Goal: Find specific page/section: Find specific page/section

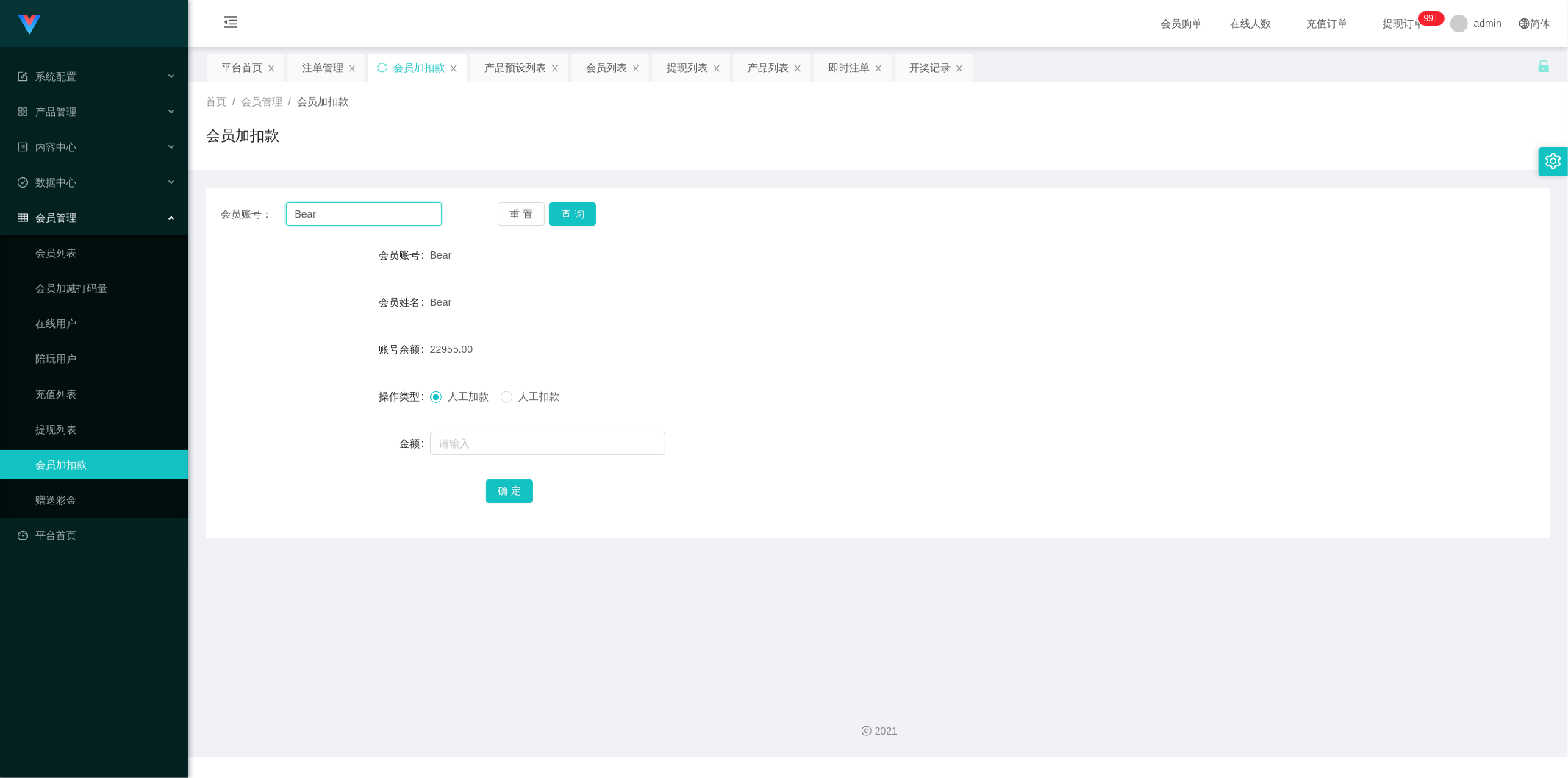
click at [335, 220] on input "Bear" at bounding box center [364, 215] width 157 height 24
type input "B"
click at [322, 209] on input "text" at bounding box center [364, 215] width 157 height 24
click at [565, 209] on button "查 询" at bounding box center [572, 215] width 47 height 24
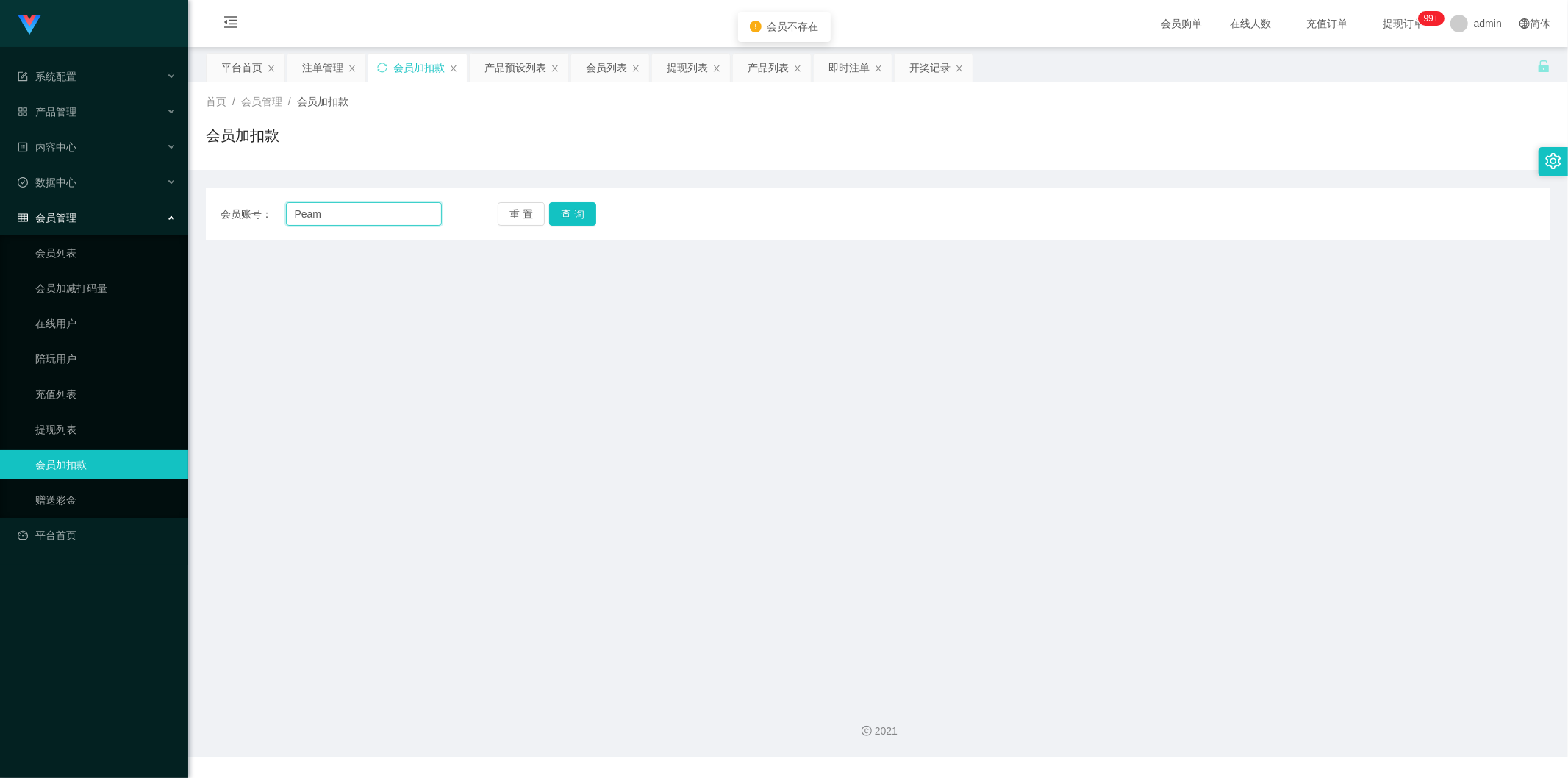
click at [299, 214] on input "Peam" at bounding box center [364, 215] width 157 height 24
click at [563, 215] on button "查 询" at bounding box center [572, 215] width 47 height 24
click at [328, 221] on input "peam" at bounding box center [364, 215] width 157 height 24
type input "p"
type input "M"
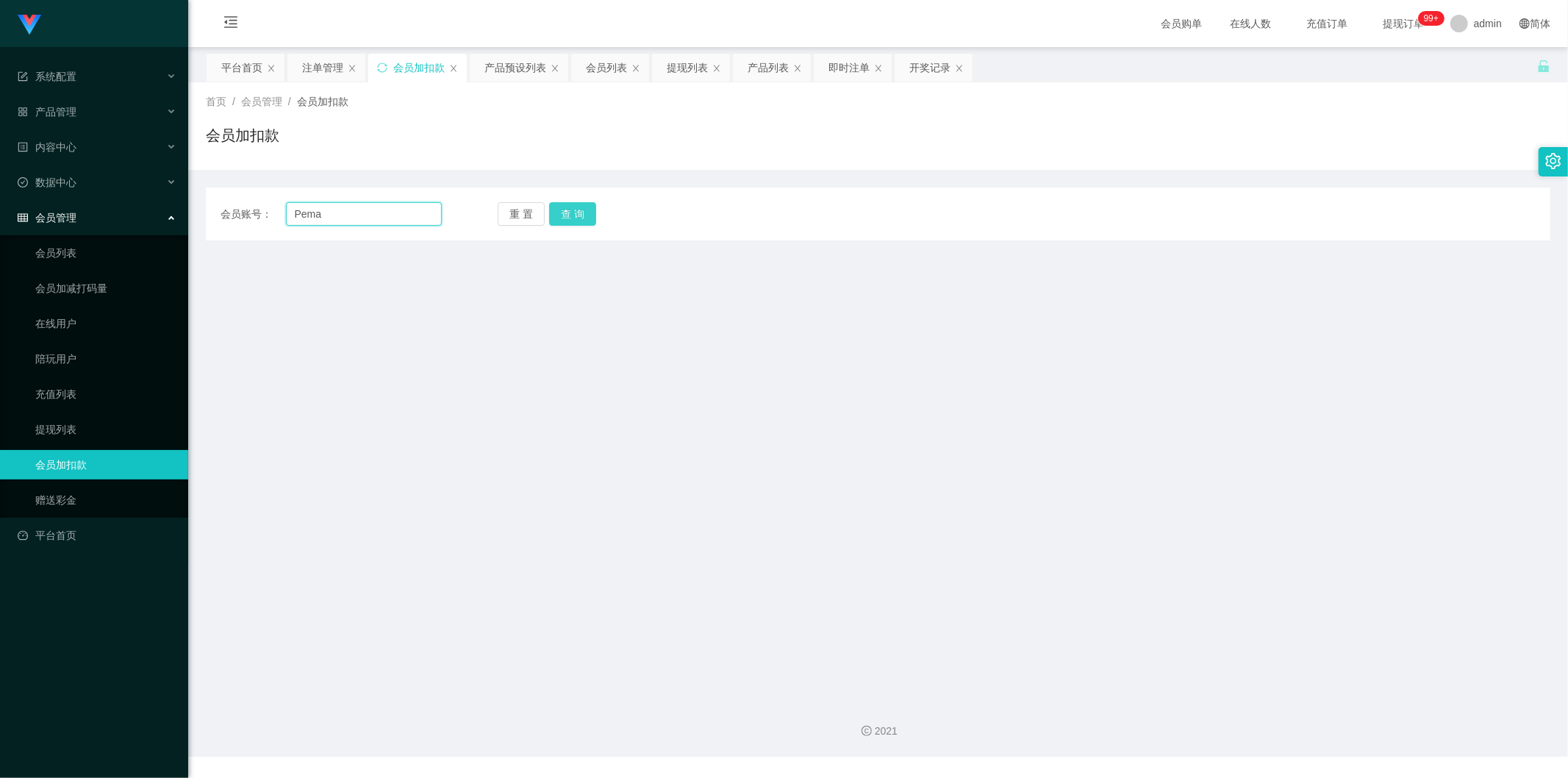
type input "Pema"
click at [553, 206] on button "查 询" at bounding box center [572, 215] width 47 height 24
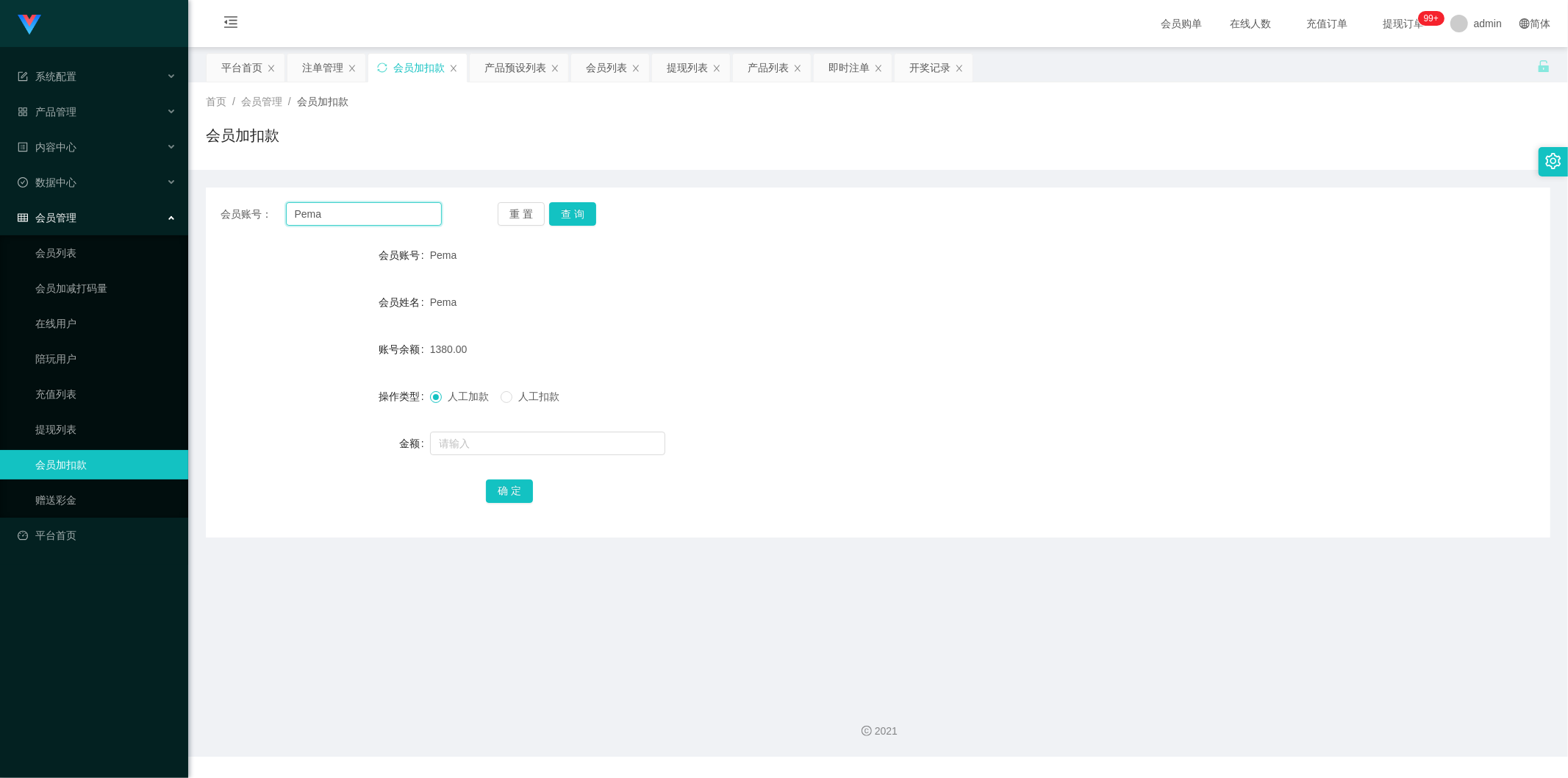
drag, startPoint x: 400, startPoint y: 216, endPoint x: 290, endPoint y: 223, distance: 110.2
click at [290, 223] on input "Pema" at bounding box center [364, 215] width 157 height 24
click at [99, 64] on div "系统配置" at bounding box center [94, 77] width 188 height 30
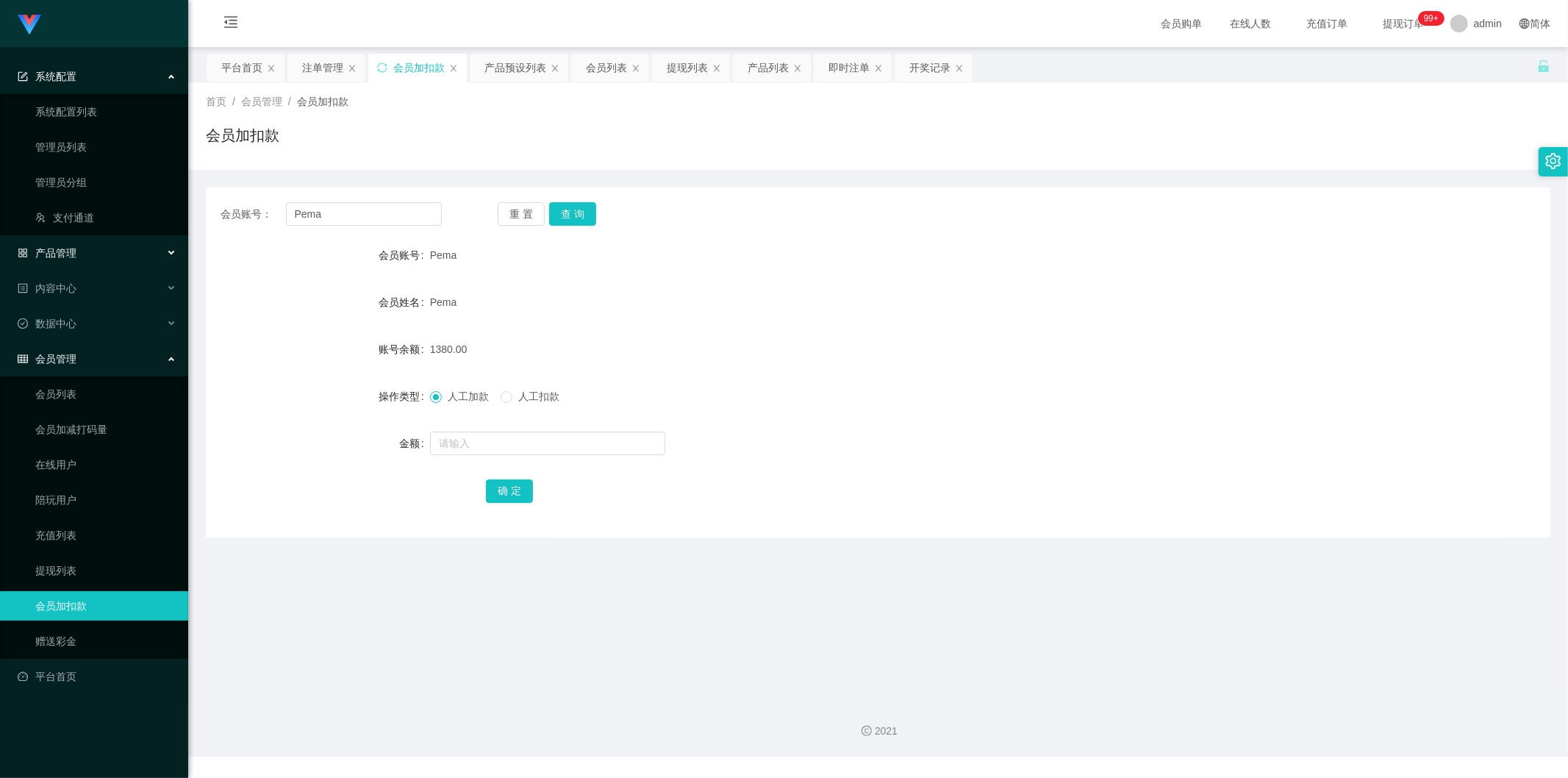
click at [90, 248] on div "产品管理" at bounding box center [94, 253] width 188 height 30
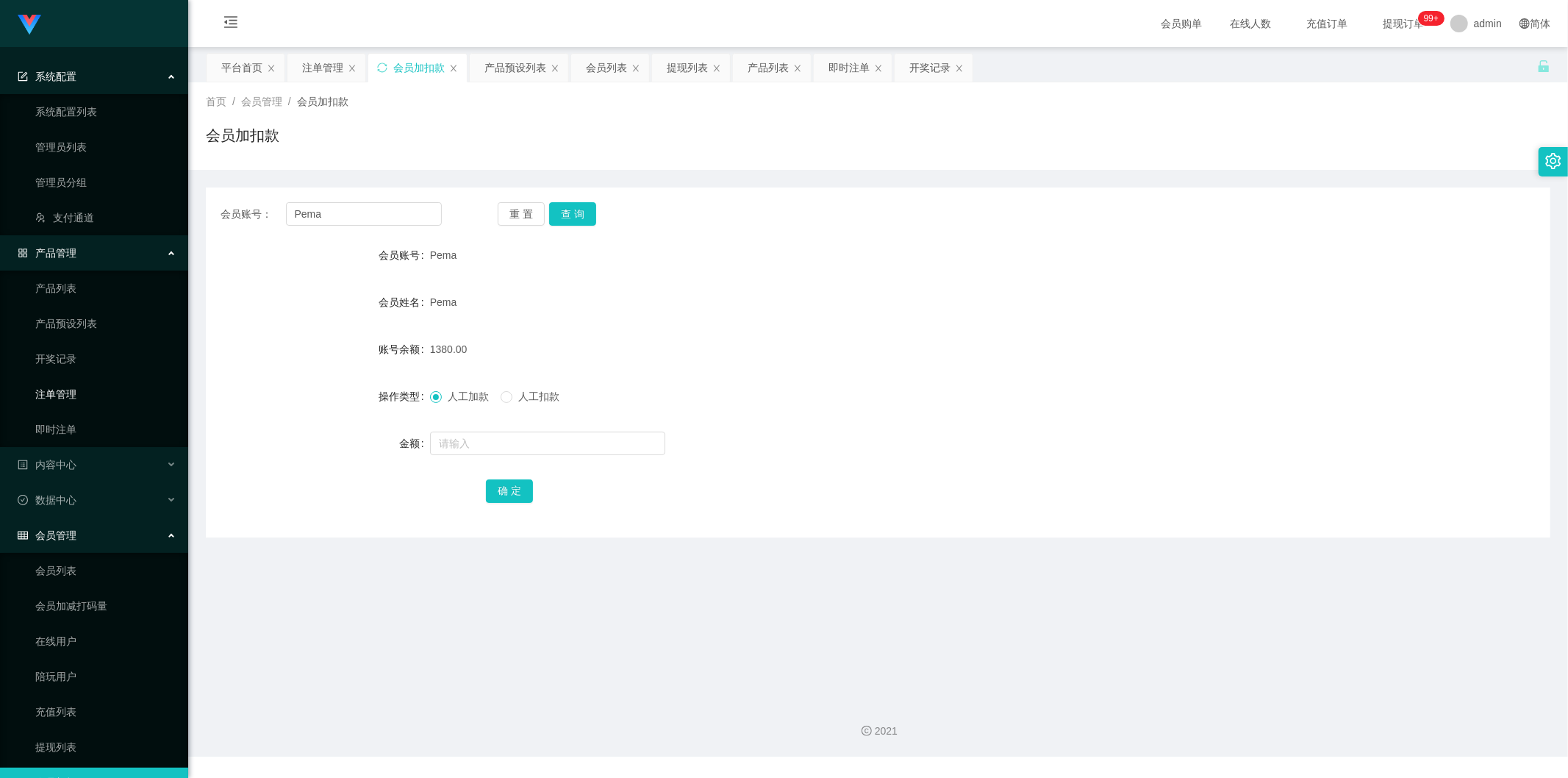
click at [83, 392] on link "注单管理" at bounding box center [105, 394] width 141 height 30
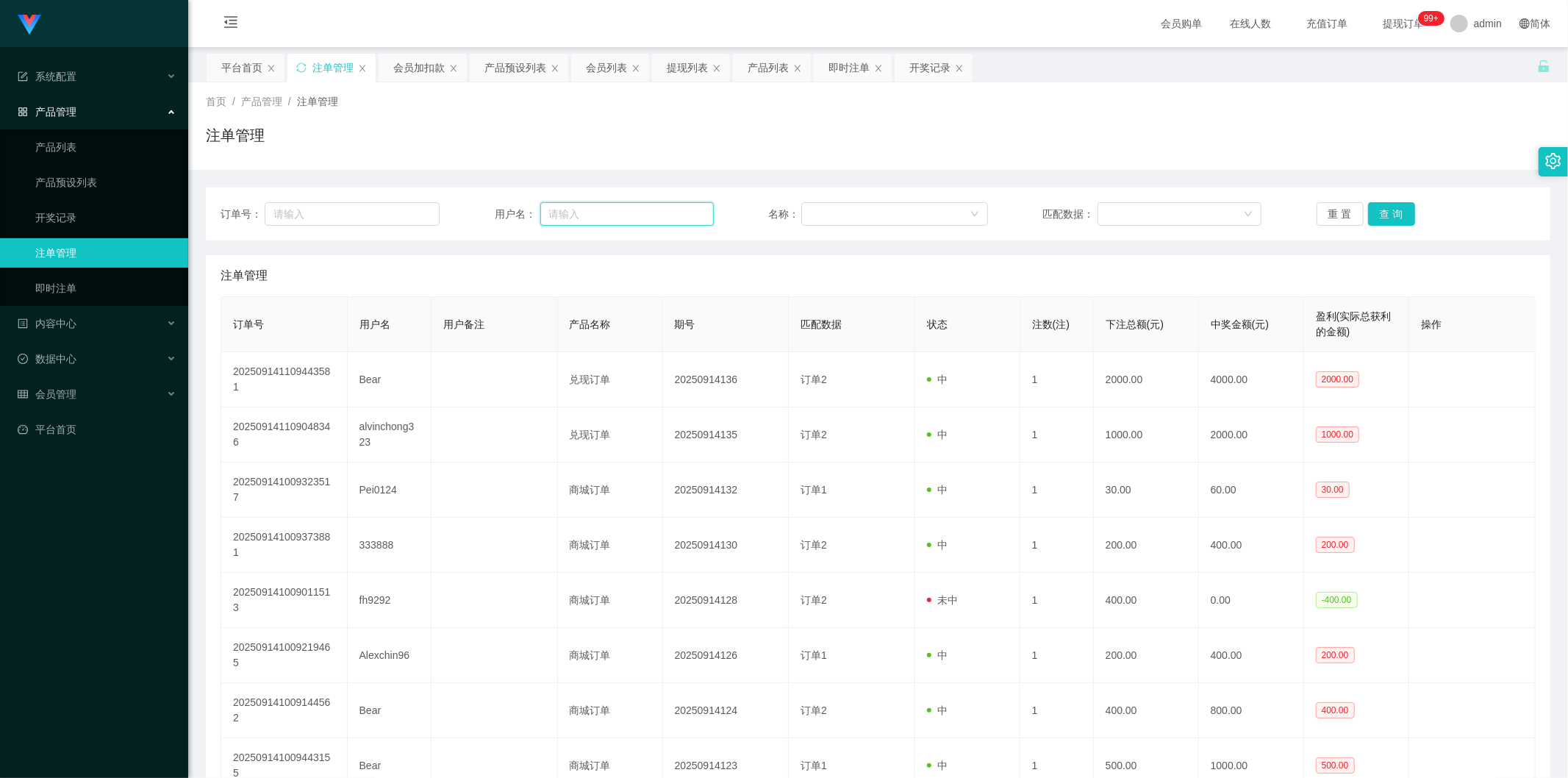
click at [622, 204] on input "text" at bounding box center [627, 215] width 174 height 24
paste input "Pema"
type input "Pema"
click at [1381, 219] on button "查 询" at bounding box center [1391, 215] width 47 height 24
